Goal: Obtain resource: Download file/media

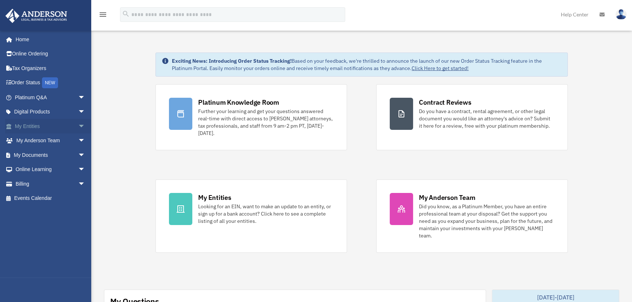
click at [41, 125] on link "My Entities arrow_drop_down" at bounding box center [50, 126] width 91 height 15
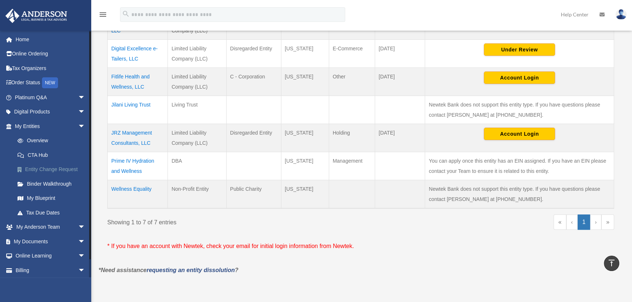
scroll to position [16, 0]
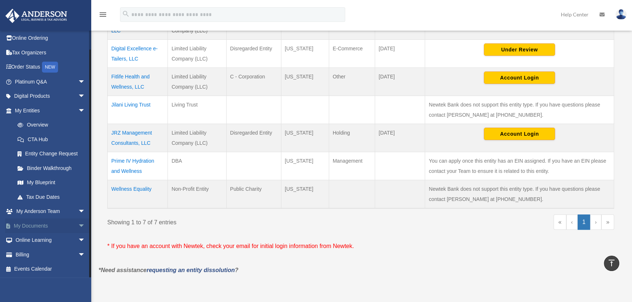
click at [78, 223] on span "arrow_drop_down" at bounding box center [85, 226] width 15 height 15
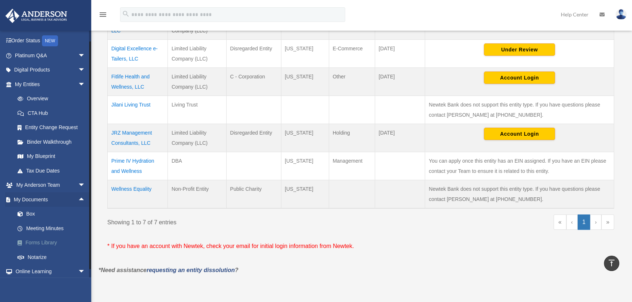
scroll to position [73, 0]
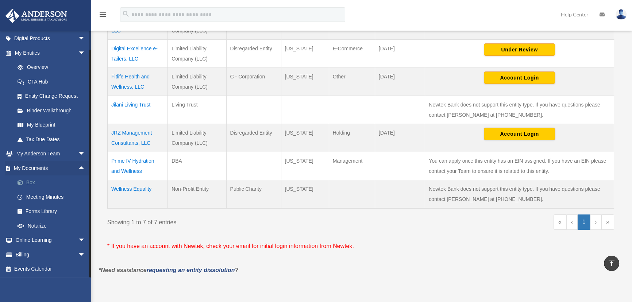
click at [37, 185] on link "Box" at bounding box center [53, 183] width 86 height 15
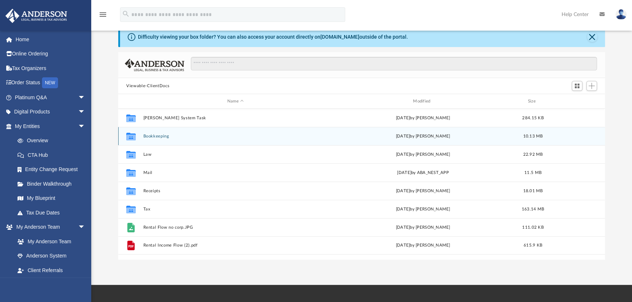
scroll to position [33, 0]
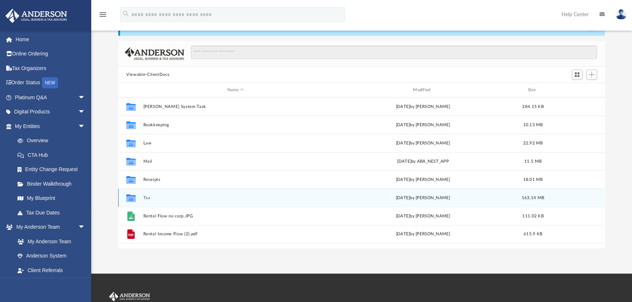
click at [145, 194] on div "Collaborated Folder Tax [DATE] by [PERSON_NAME] 163.14 MB" at bounding box center [361, 198] width 487 height 18
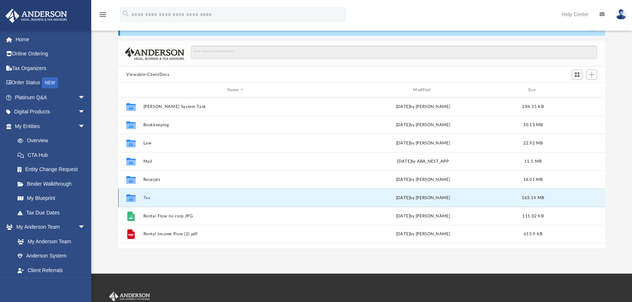
click at [145, 196] on button "Tax" at bounding box center [235, 198] width 184 height 5
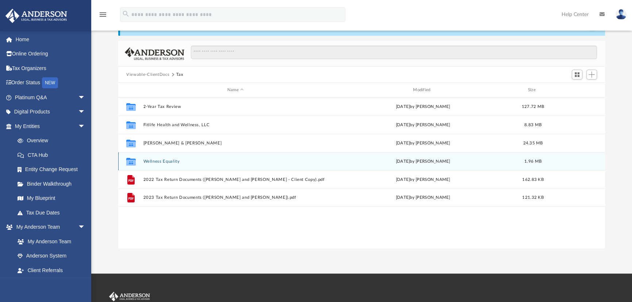
click at [160, 161] on button "Wellness Equality" at bounding box center [235, 161] width 184 height 5
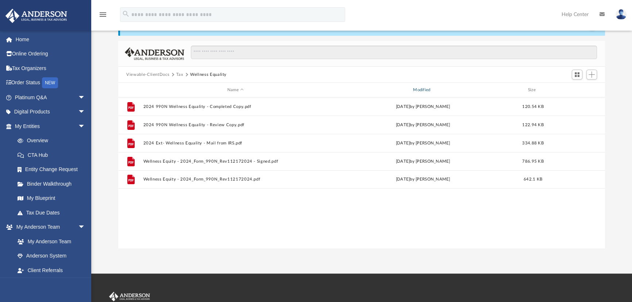
click at [426, 87] on div "Modified" at bounding box center [423, 90] width 185 height 7
click at [431, 90] on div "Modified" at bounding box center [423, 90] width 185 height 7
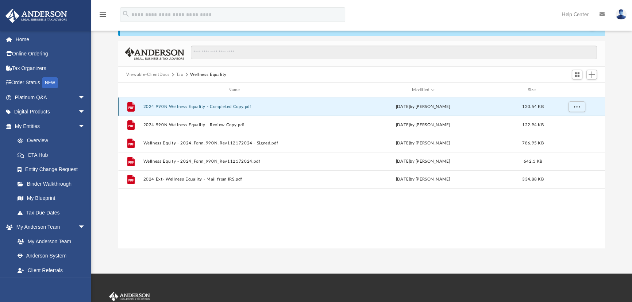
click at [206, 105] on button "2024 990N Wellness Equality - Completed Copy.pdf" at bounding box center [235, 106] width 184 height 5
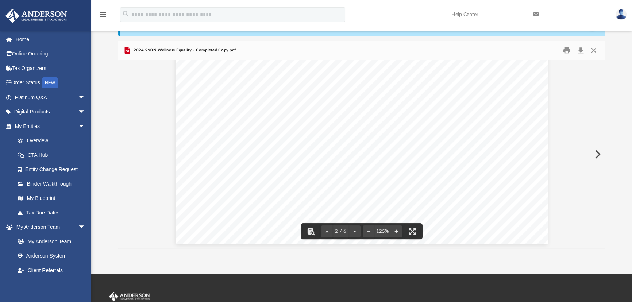
scroll to position [896, 0]
click at [593, 47] on button "Close" at bounding box center [593, 50] width 13 height 11
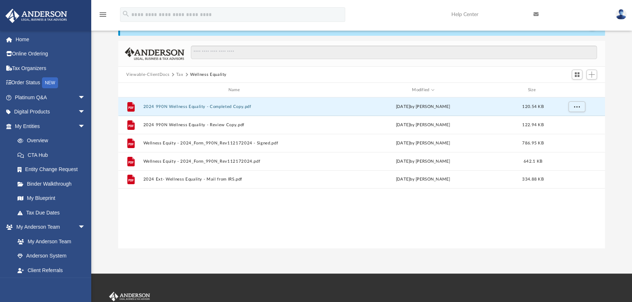
click at [203, 73] on button "Wellness Equality" at bounding box center [208, 75] width 37 height 7
click at [178, 73] on button "Tax" at bounding box center [179, 75] width 7 height 7
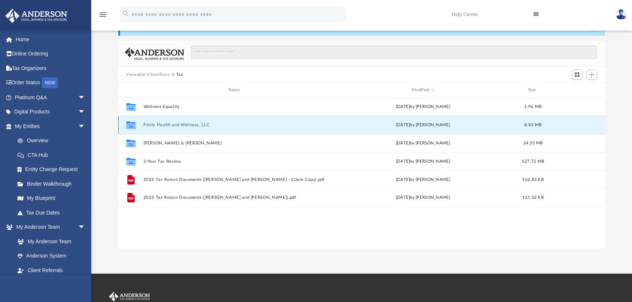
click at [168, 124] on button "Fitlife Health and Wellness, LLC" at bounding box center [235, 125] width 184 height 5
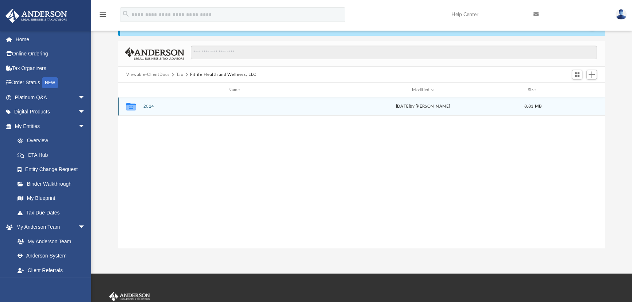
click at [151, 107] on button "2024" at bounding box center [235, 106] width 184 height 5
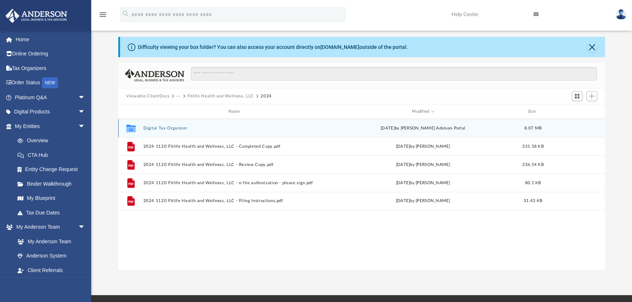
scroll to position [0, 0]
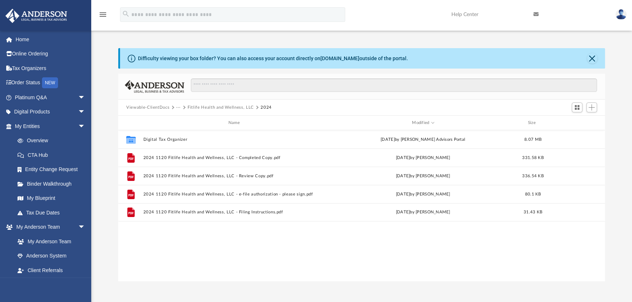
click at [207, 106] on button "Fitlife Health and Wellness, LLC" at bounding box center [221, 107] width 66 height 7
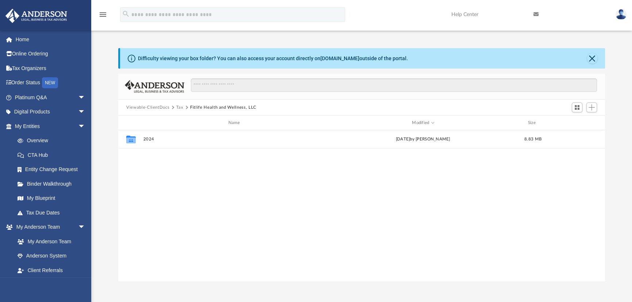
click at [177, 109] on button "Tax" at bounding box center [179, 107] width 7 height 7
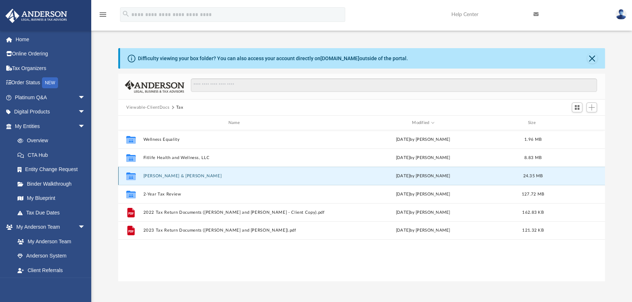
click at [170, 175] on button "[PERSON_NAME] & [PERSON_NAME]" at bounding box center [235, 176] width 184 height 5
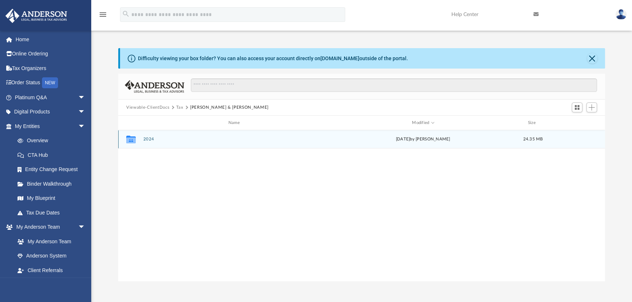
click at [155, 140] on button "2024" at bounding box center [235, 139] width 184 height 5
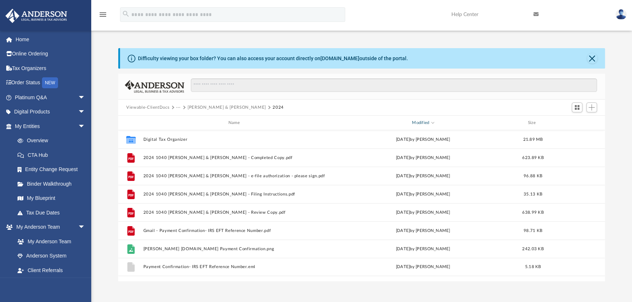
click at [421, 120] on div "Modified" at bounding box center [423, 123] width 185 height 7
click at [429, 121] on div "Modified" at bounding box center [423, 123] width 185 height 7
click at [179, 106] on button "···" at bounding box center [178, 107] width 5 height 7
click at [160, 108] on button "Viewable-ClientDocs" at bounding box center [147, 107] width 43 height 7
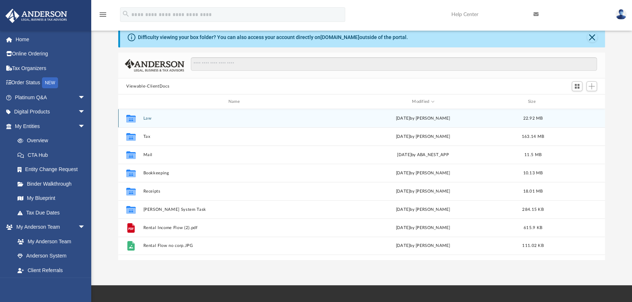
scroll to position [33, 0]
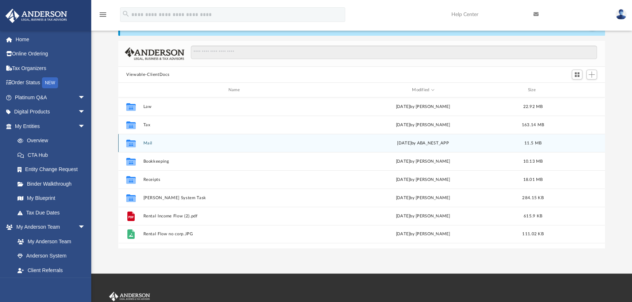
click at [147, 141] on button "Mail" at bounding box center [235, 143] width 184 height 5
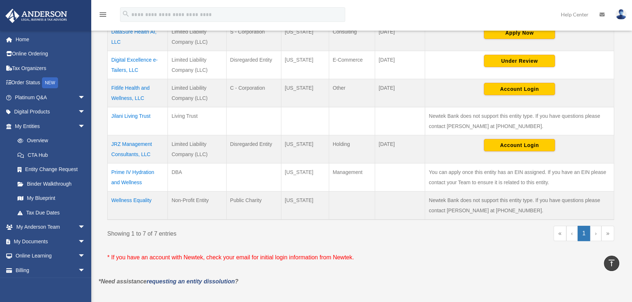
scroll to position [199, 0]
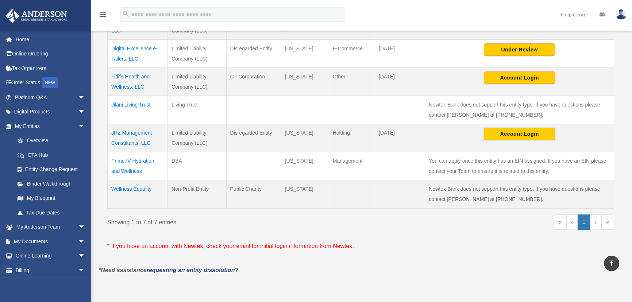
click at [138, 186] on td "Wellness Equality" at bounding box center [138, 194] width 60 height 28
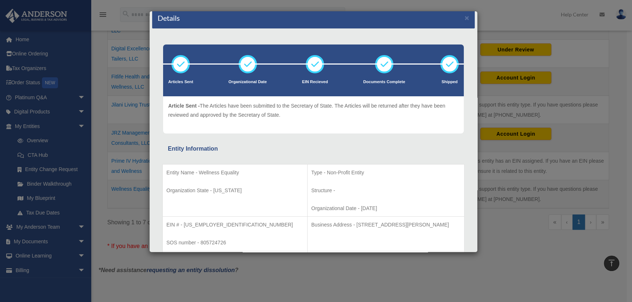
scroll to position [0, 0]
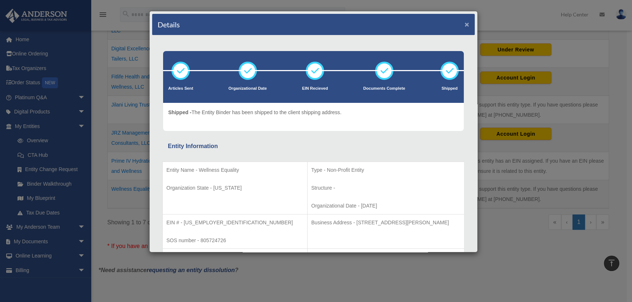
click at [465, 22] on button "×" at bounding box center [467, 24] width 5 height 8
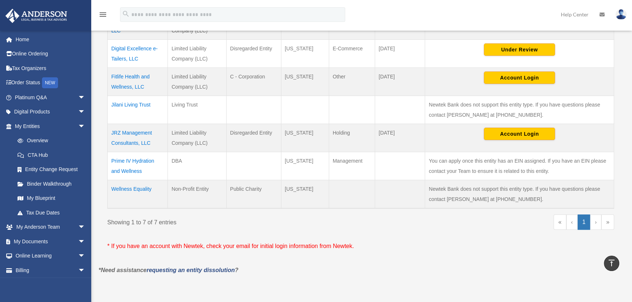
click at [597, 219] on link "›" at bounding box center [595, 222] width 11 height 15
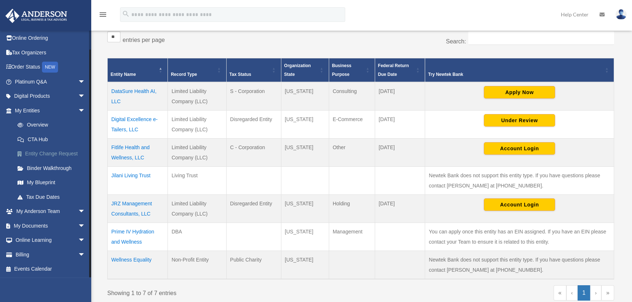
scroll to position [166, 0]
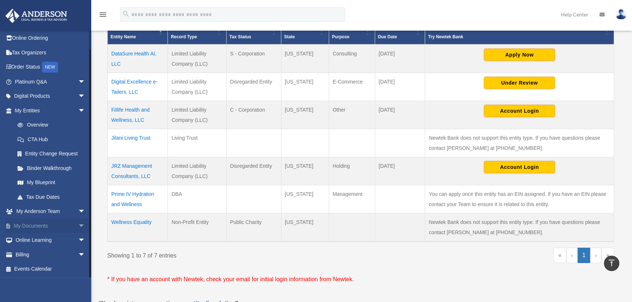
click at [78, 224] on span "arrow_drop_down" at bounding box center [85, 226] width 15 height 15
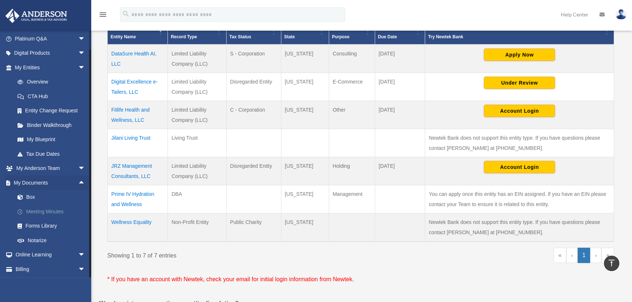
scroll to position [73, 0]
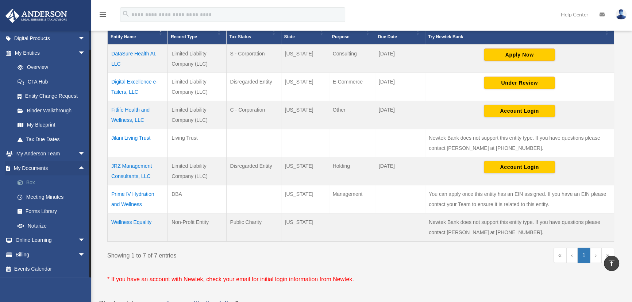
click at [32, 182] on link "Box" at bounding box center [53, 183] width 86 height 15
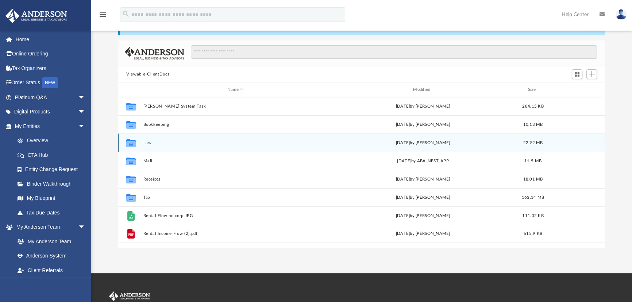
scroll to position [33, 0]
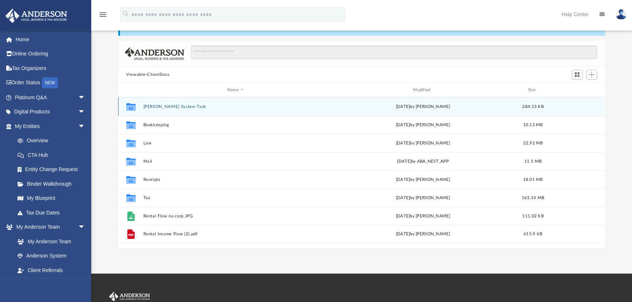
click at [179, 105] on button "[PERSON_NAME] System Task" at bounding box center [235, 106] width 184 height 5
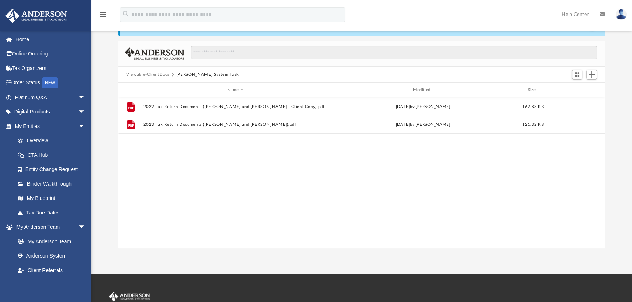
click at [163, 72] on button "Viewable-ClientDocs" at bounding box center [147, 75] width 43 height 7
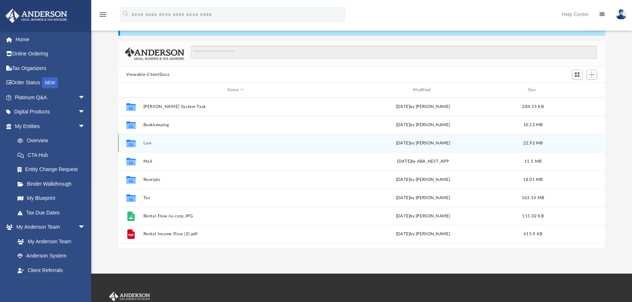
click at [151, 143] on button "Law" at bounding box center [235, 143] width 184 height 5
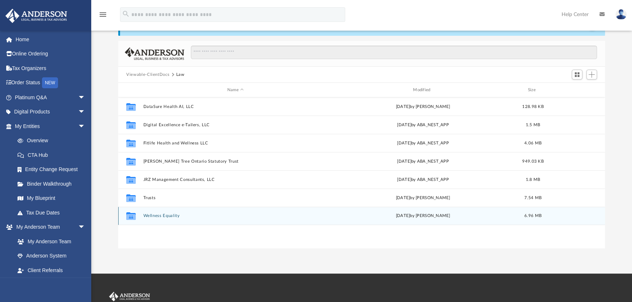
click at [167, 215] on button "Wellness Equality" at bounding box center [235, 216] width 184 height 5
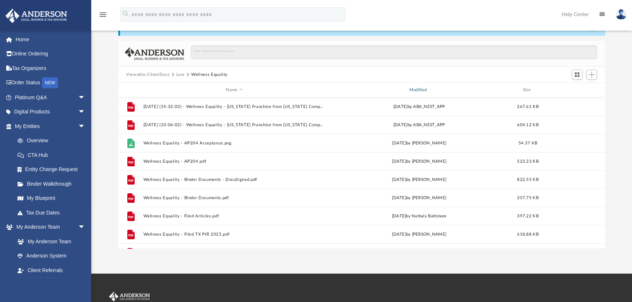
click at [418, 87] on div "Modified" at bounding box center [419, 90] width 182 height 7
click at [417, 88] on div "Modified" at bounding box center [419, 90] width 182 height 7
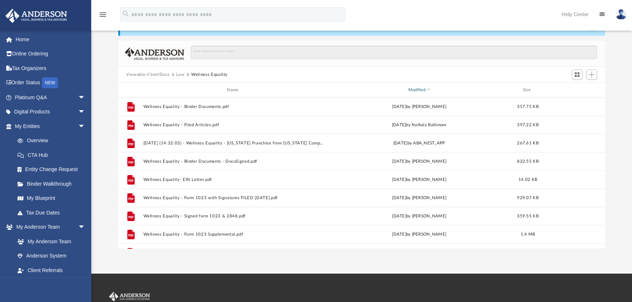
click at [417, 88] on div "Modified" at bounding box center [419, 90] width 182 height 7
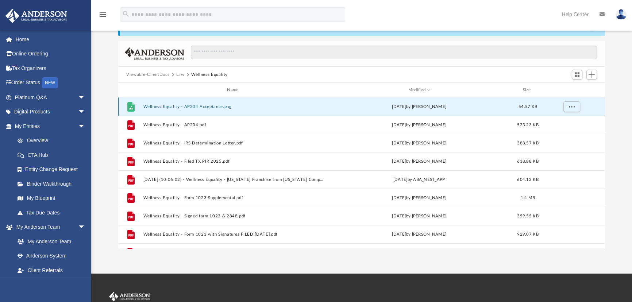
click at [204, 107] on button "Wellness Equality - AP204 Acceptance.png" at bounding box center [234, 106] width 182 height 5
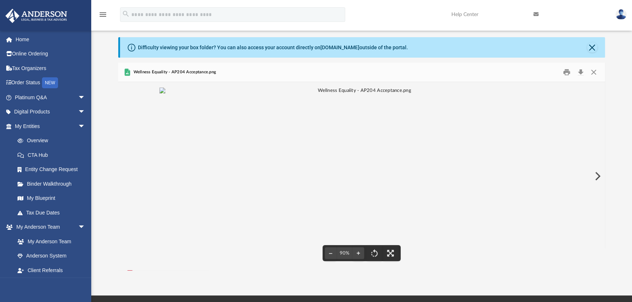
scroll to position [0, 0]
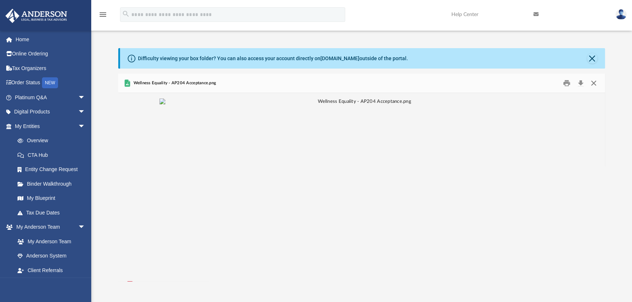
click at [594, 82] on button "Close" at bounding box center [593, 83] width 13 height 11
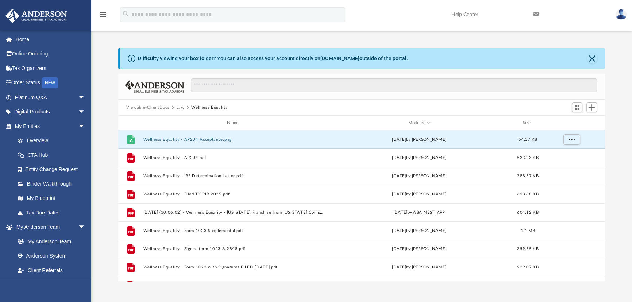
click at [182, 106] on button "Law" at bounding box center [180, 107] width 8 height 7
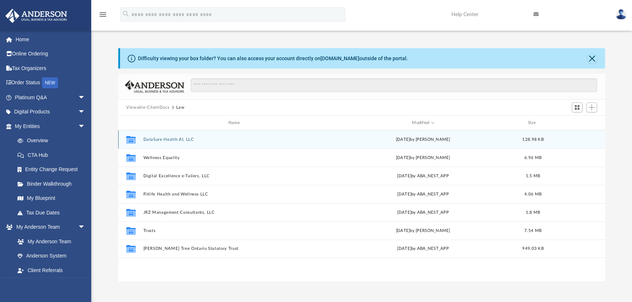
click at [177, 137] on button "DataSure Health AI, LLC" at bounding box center [235, 139] width 184 height 5
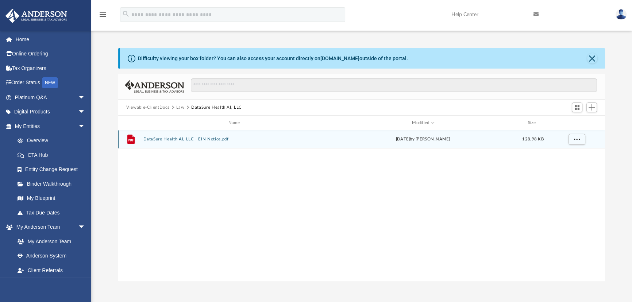
click at [190, 138] on button "DataSure Health AI, LLC - EIN Notice.pdf" at bounding box center [235, 139] width 184 height 5
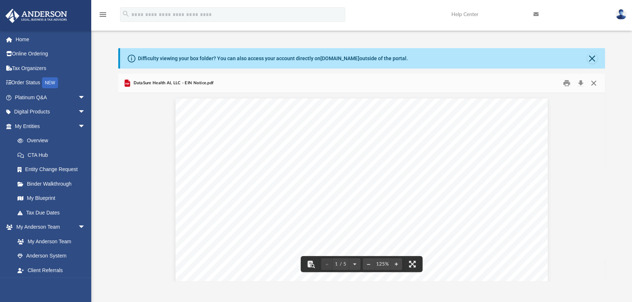
click at [597, 85] on button "Close" at bounding box center [593, 83] width 13 height 11
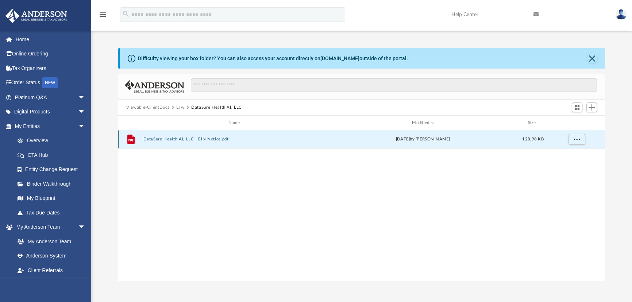
click at [201, 138] on button "DataSure Health AI, LLC - EIN Notice.pdf" at bounding box center [235, 139] width 184 height 5
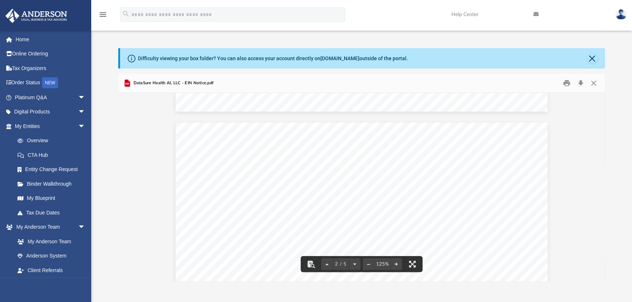
scroll to position [531, 0]
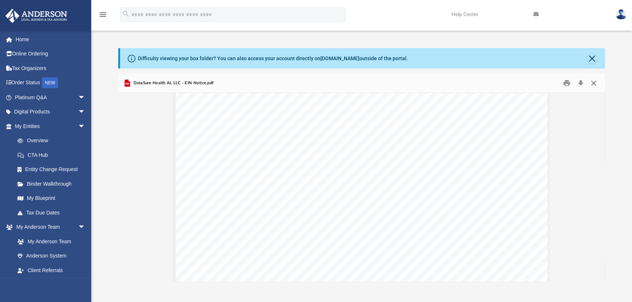
click at [594, 84] on button "Close" at bounding box center [593, 83] width 13 height 11
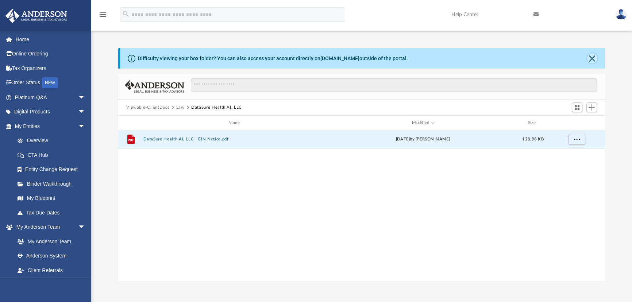
click at [594, 62] on button "Close" at bounding box center [592, 58] width 10 height 10
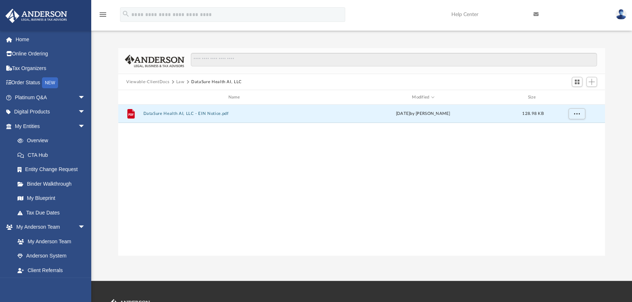
click at [182, 81] on button "Law" at bounding box center [180, 82] width 8 height 7
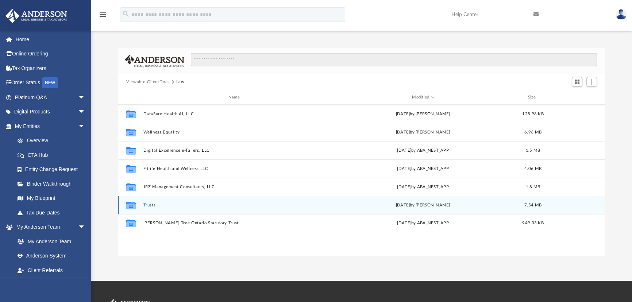
click at [149, 204] on button "Trusts" at bounding box center [235, 205] width 184 height 5
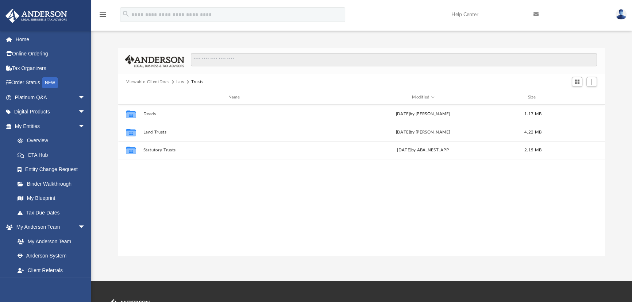
click at [156, 79] on button "Viewable-ClientDocs" at bounding box center [147, 82] width 43 height 7
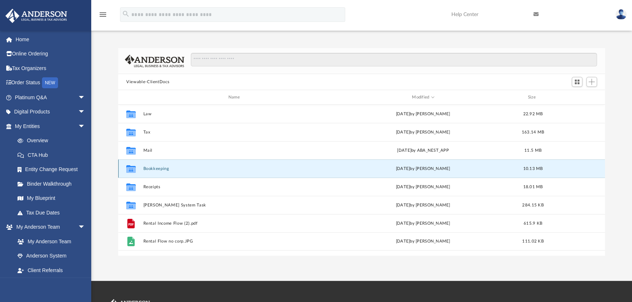
click at [152, 169] on button "Bookkeeping" at bounding box center [235, 168] width 184 height 5
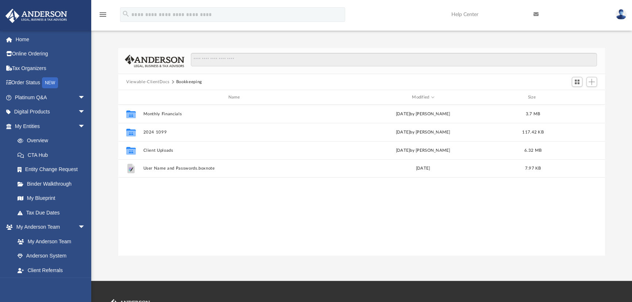
click at [154, 81] on button "Viewable-ClientDocs" at bounding box center [147, 82] width 43 height 7
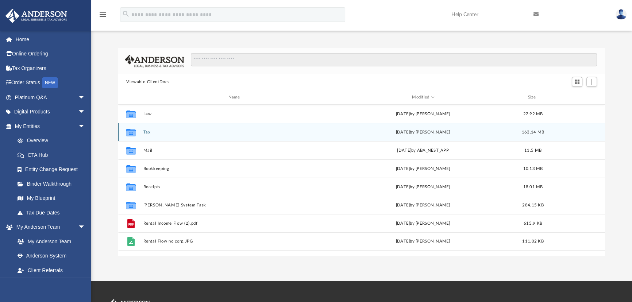
click at [144, 131] on button "Tax" at bounding box center [235, 132] width 184 height 5
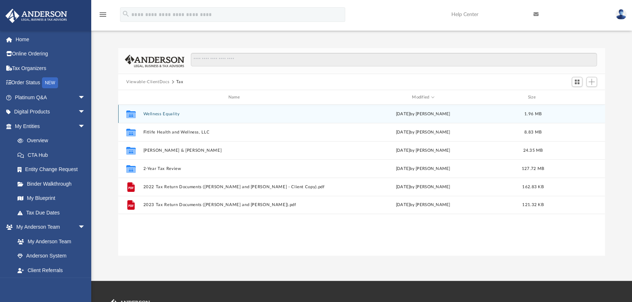
click at [168, 114] on button "Wellness Equality" at bounding box center [235, 114] width 184 height 5
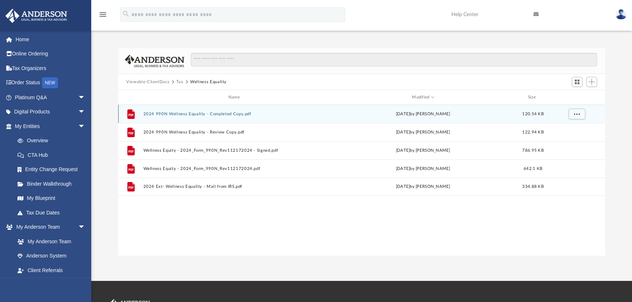
click at [222, 113] on button "2024 990N Wellness Equality - Completed Copy.pdf" at bounding box center [235, 114] width 184 height 5
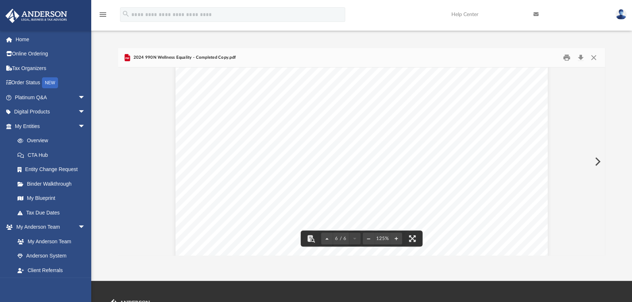
scroll to position [2579, 0]
click at [598, 59] on button "Close" at bounding box center [593, 57] width 13 height 11
